Goal: Check status

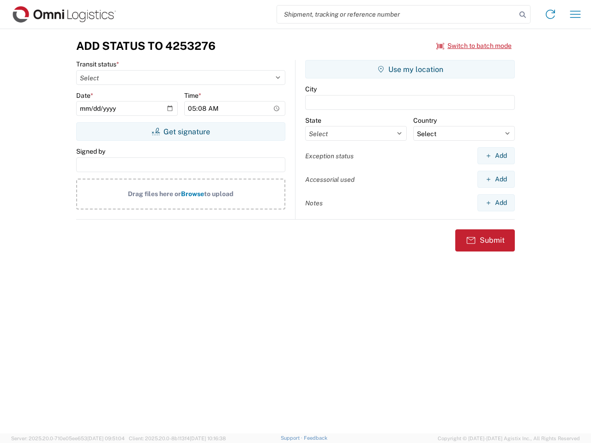
click at [397, 14] on input "search" at bounding box center [396, 15] width 239 height 18
click at [523, 15] on icon at bounding box center [522, 14] width 13 height 13
click at [551, 14] on icon at bounding box center [550, 14] width 15 height 15
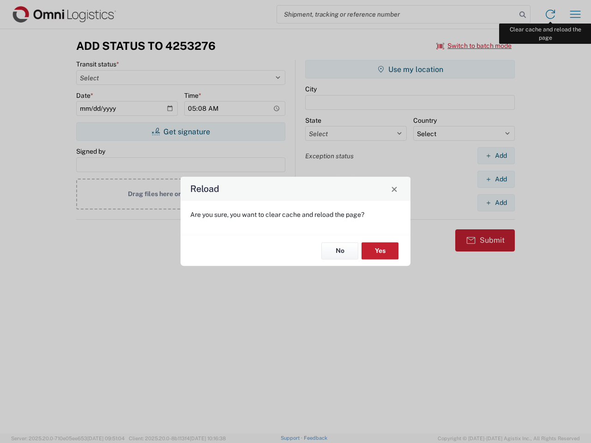
click at [575, 14] on div "Reload Are you sure, you want to clear cache and reload the page? No Yes" at bounding box center [295, 221] width 591 height 443
click at [474, 46] on div "Reload Are you sure, you want to clear cache and reload the page? No Yes" at bounding box center [295, 221] width 591 height 443
click at [181, 132] on div "Reload Are you sure, you want to clear cache and reload the page? No Yes" at bounding box center [295, 221] width 591 height 443
click at [410, 69] on div "Reload Are you sure, you want to clear cache and reload the page? No Yes" at bounding box center [295, 221] width 591 height 443
click at [496, 156] on div "Reload Are you sure, you want to clear cache and reload the page? No Yes" at bounding box center [295, 221] width 591 height 443
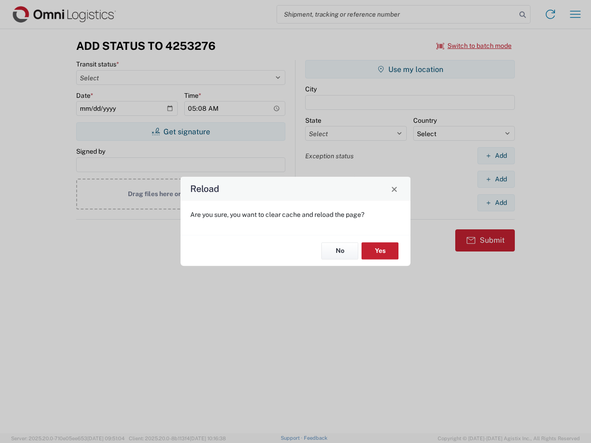
click at [496, 179] on div "Reload Are you sure, you want to clear cache and reload the page? No Yes" at bounding box center [295, 221] width 591 height 443
click at [496, 203] on div "Reload Are you sure, you want to clear cache and reload the page? No Yes" at bounding box center [295, 221] width 591 height 443
